Goal: Check status

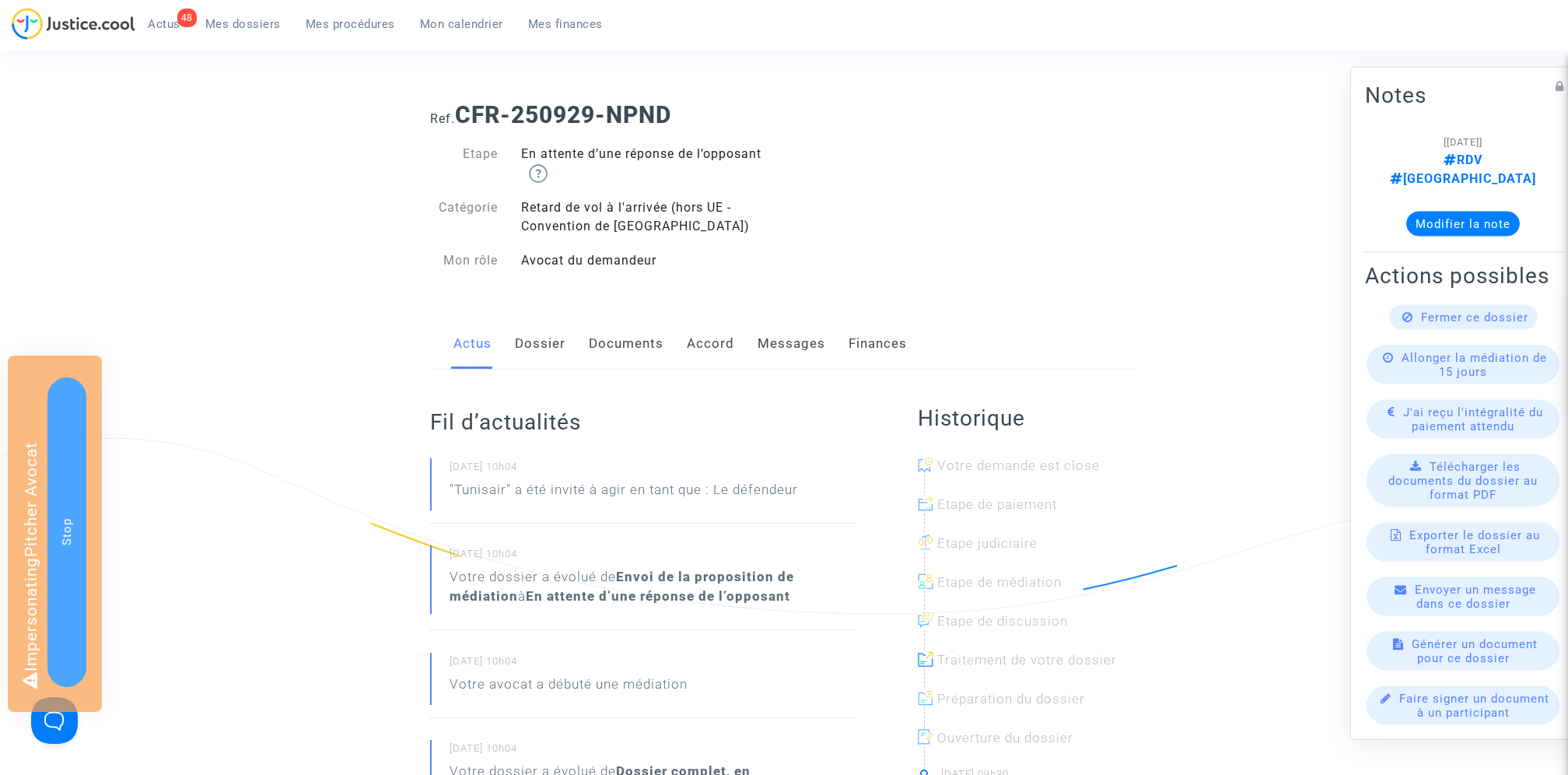
click at [627, 359] on link "Documents" at bounding box center [626, 343] width 74 height 51
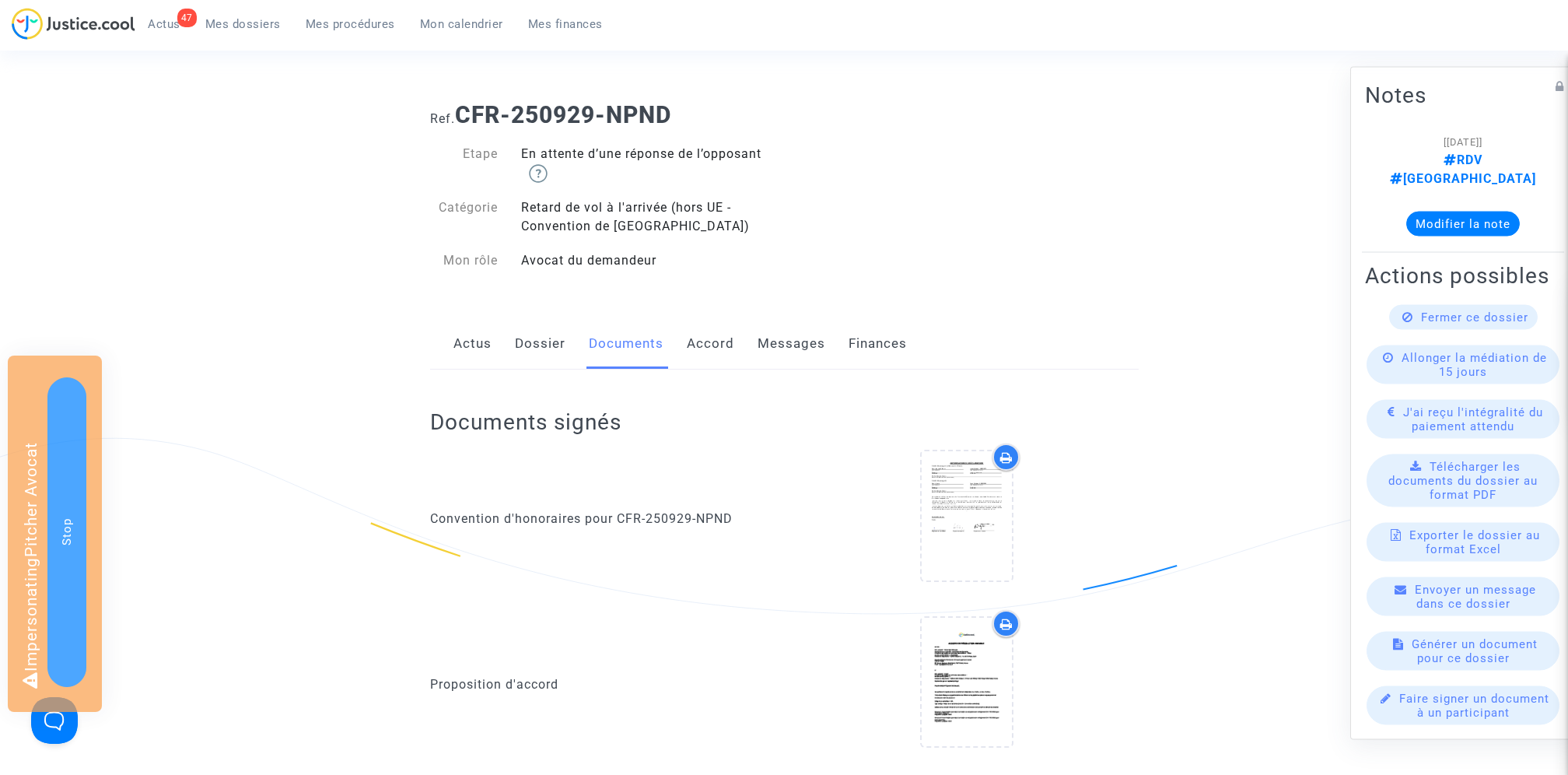
click at [545, 352] on link "Dossier" at bounding box center [540, 343] width 51 height 51
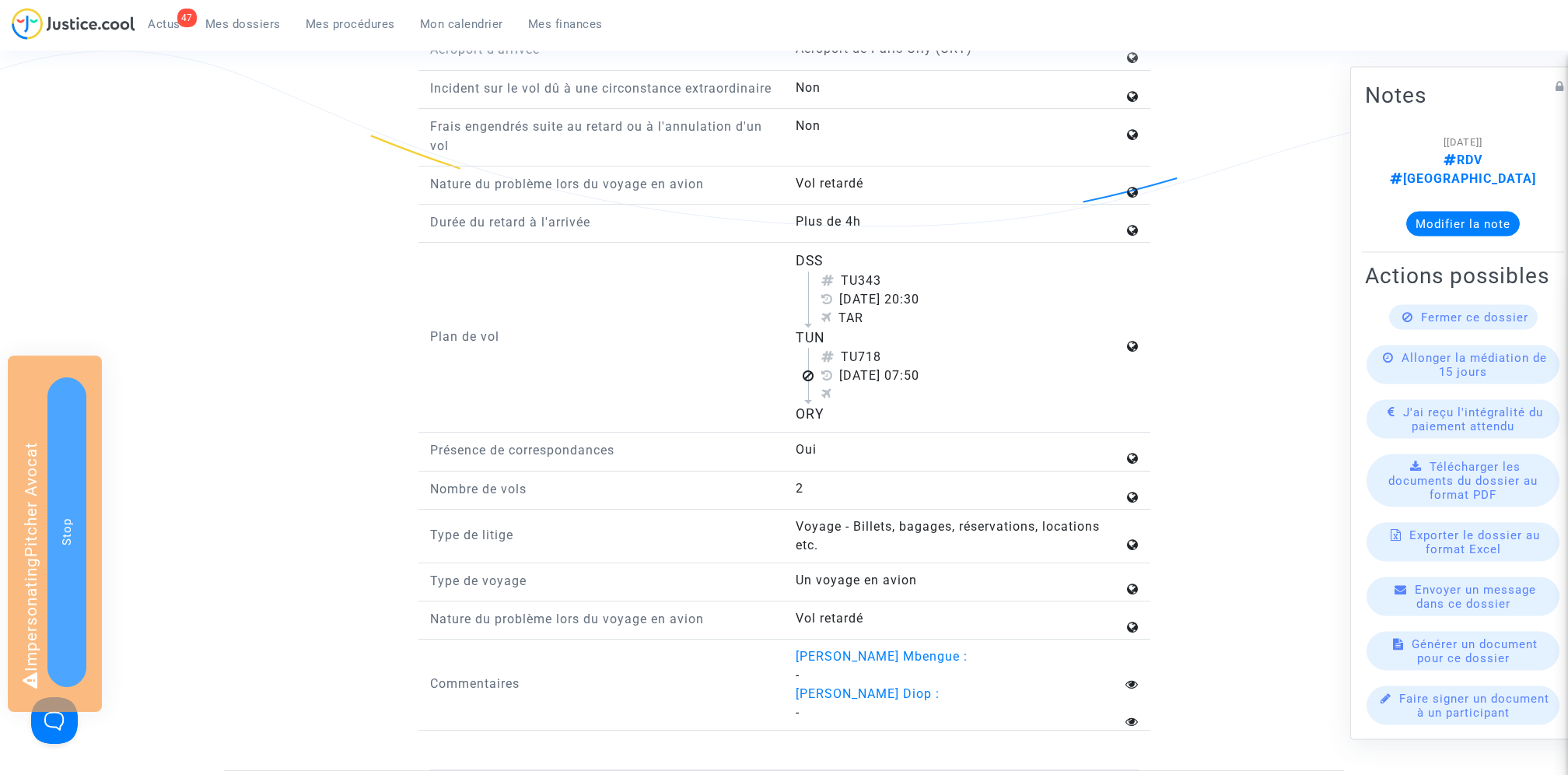
scroll to position [1892, 0]
